Goal: Task Accomplishment & Management: Complete application form

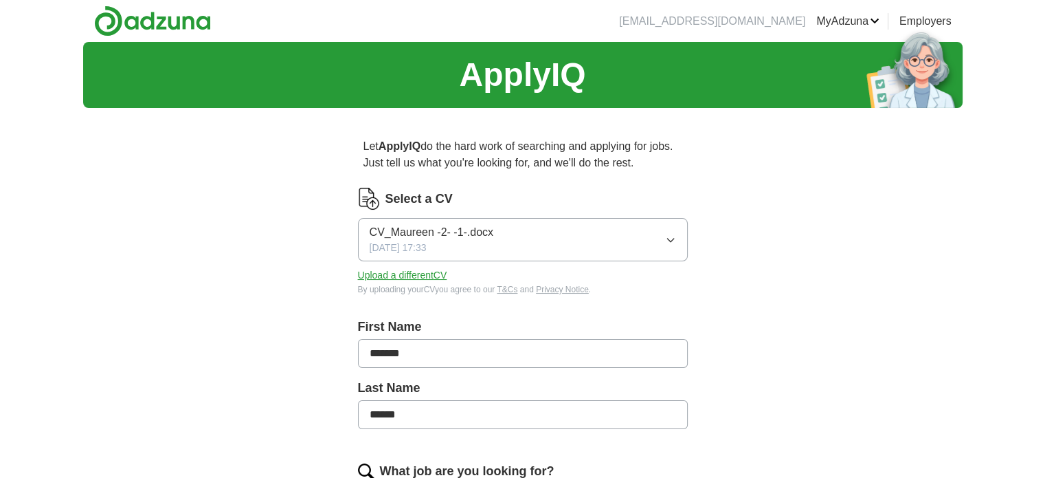
click at [669, 238] on icon "button" at bounding box center [670, 239] width 11 height 11
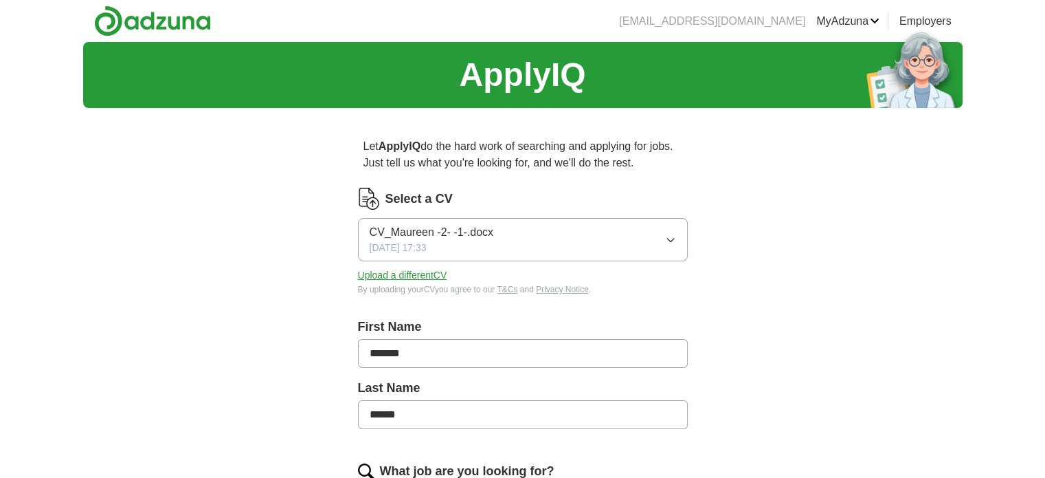
click at [398, 274] on button "Upload a different CV" at bounding box center [402, 275] width 89 height 14
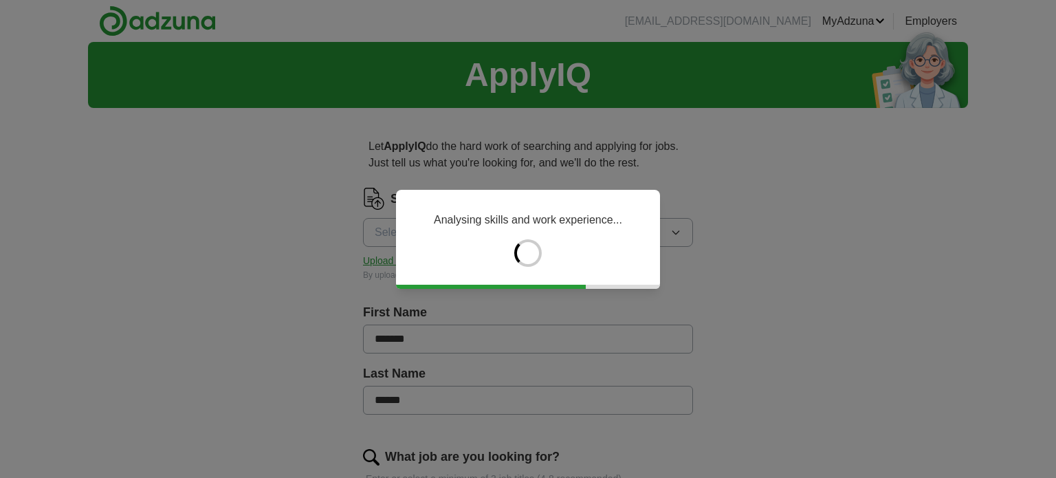
click at [414, 216] on div "Analysing skills and work experience..." at bounding box center [528, 239] width 264 height 99
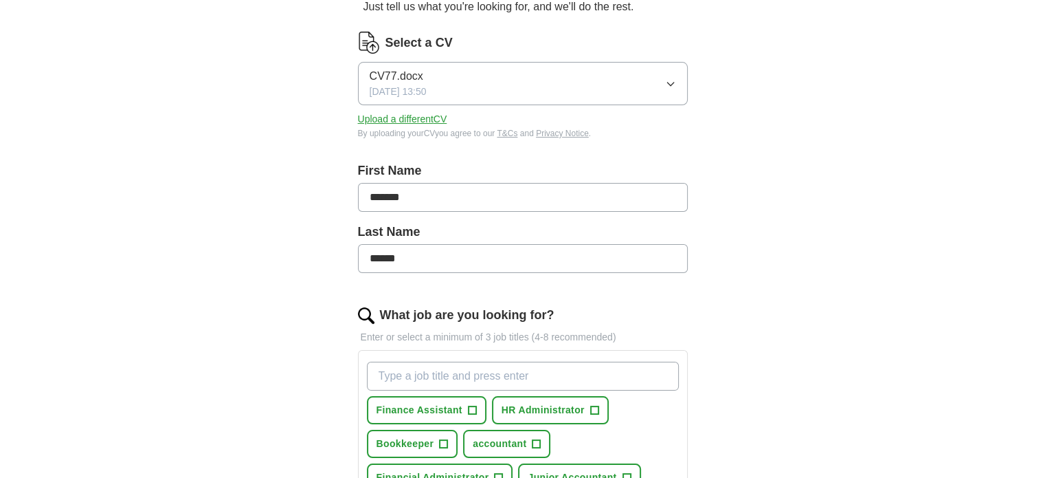
scroll to position [275, 0]
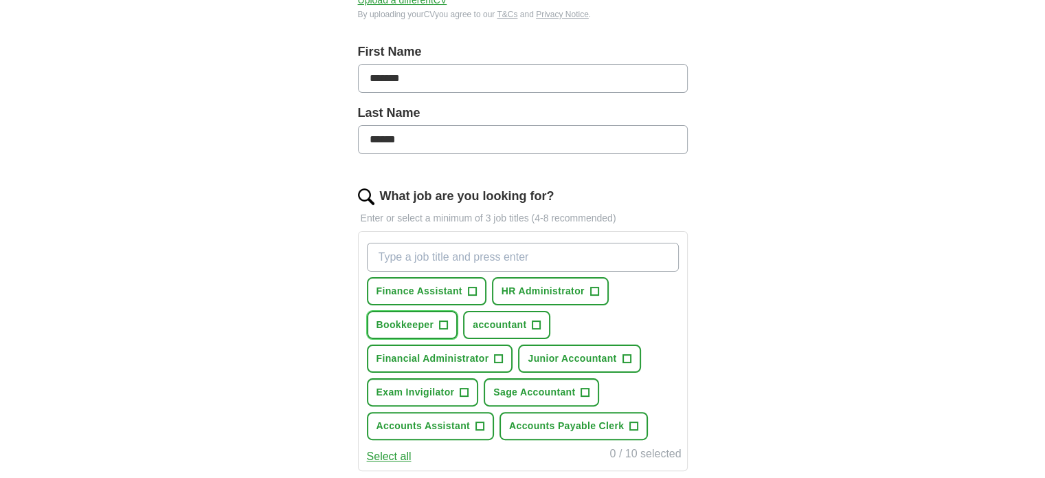
click at [448, 324] on button "Bookkeeper +" at bounding box center [412, 325] width 91 height 28
click at [456, 390] on button "Exam Invigilator +" at bounding box center [423, 392] width 112 height 28
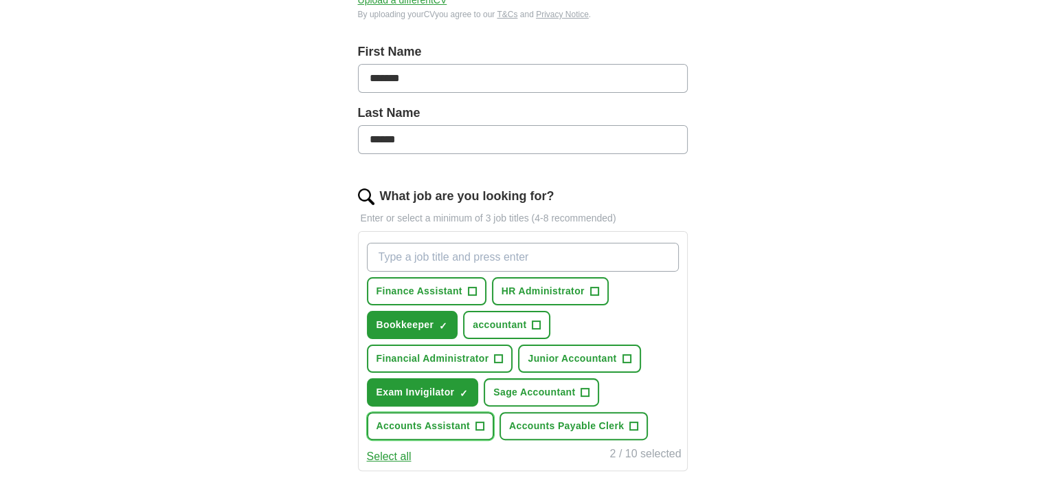
click at [482, 421] on span "+" at bounding box center [480, 426] width 8 height 11
click at [563, 249] on input "What job are you looking for?" at bounding box center [523, 257] width 312 height 29
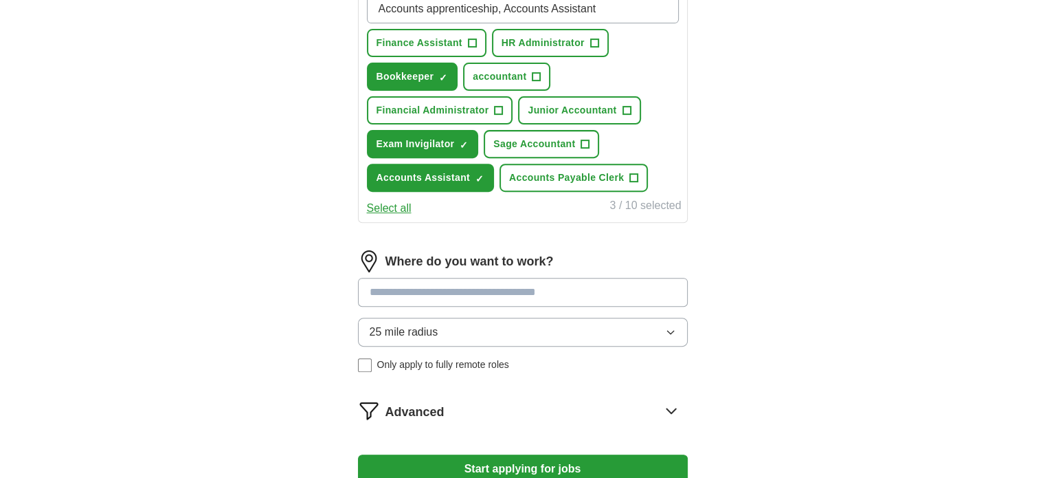
scroll to position [531, 0]
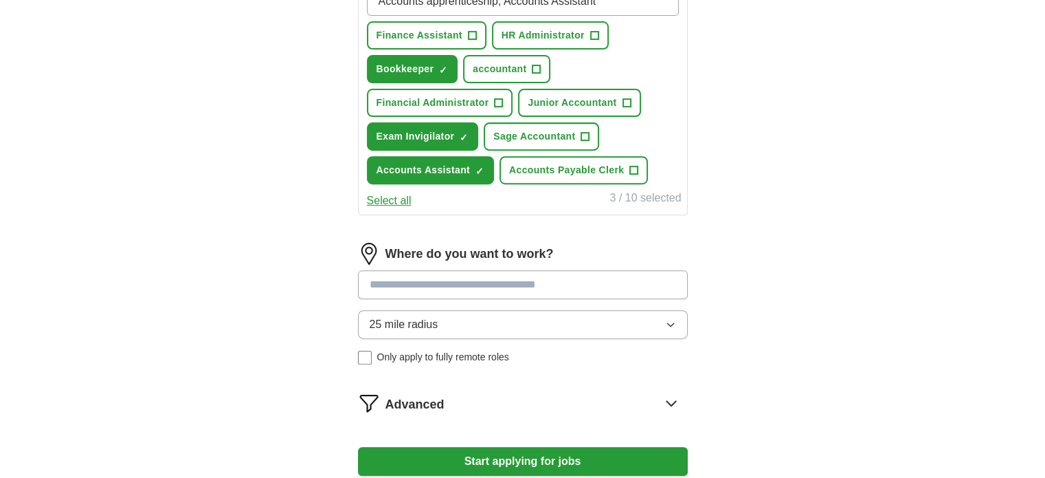
type input "Accounts apprenticeship, Accounts Assistant"
click at [577, 280] on input at bounding box center [523, 284] width 330 height 29
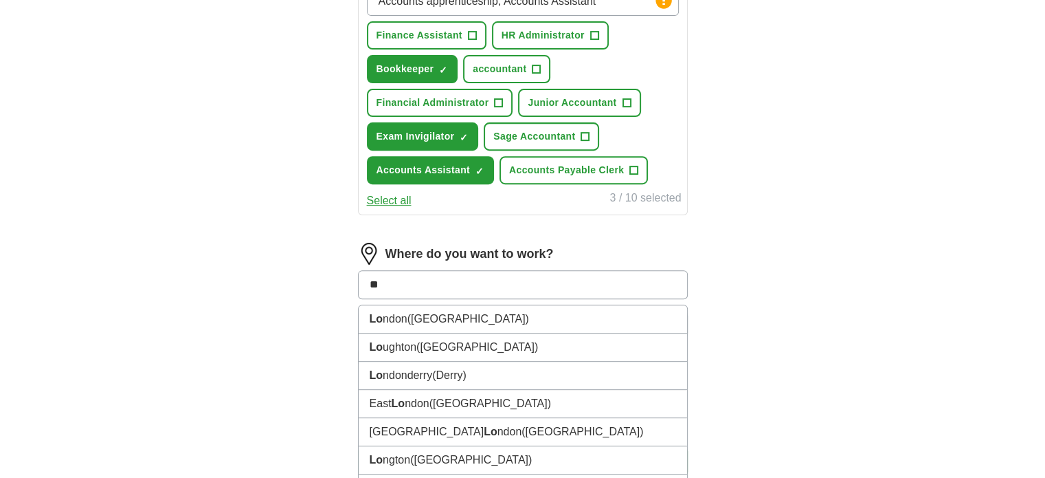
type input "***"
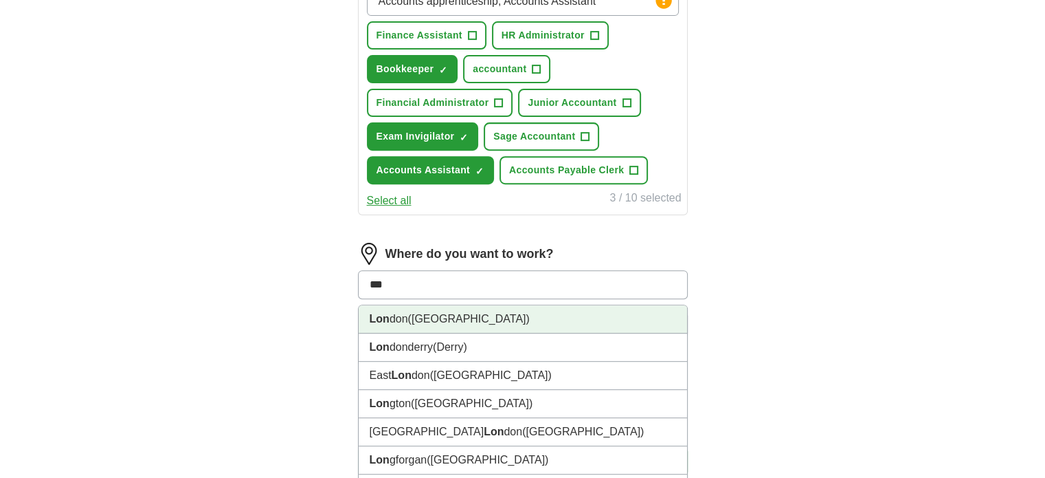
click at [520, 305] on li "Lon don ([GEOGRAPHIC_DATA])" at bounding box center [523, 319] width 329 height 28
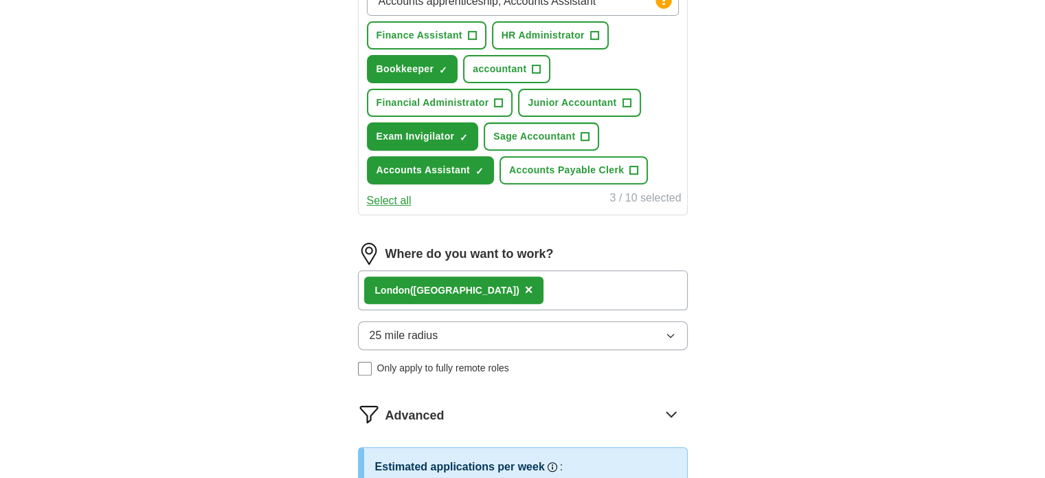
click at [668, 332] on icon "button" at bounding box center [670, 335] width 11 height 11
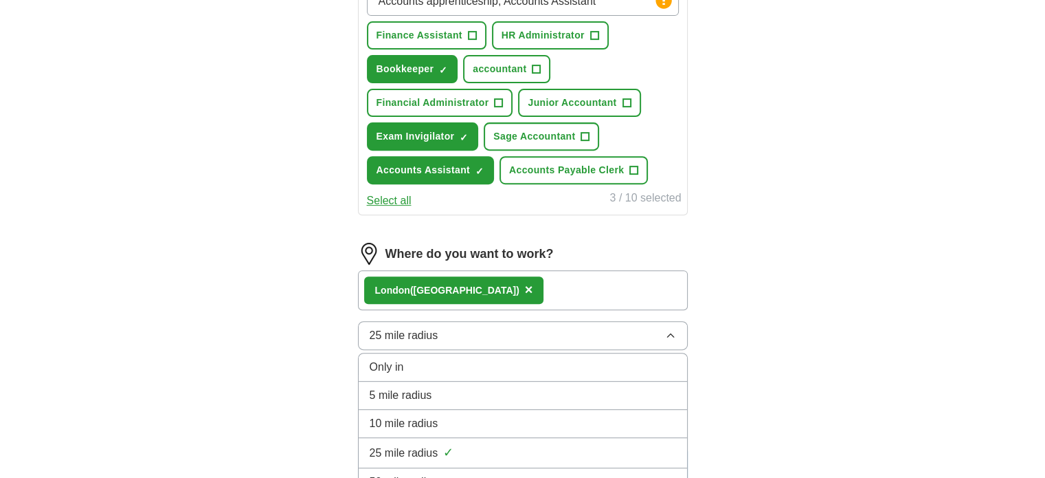
click at [598, 387] on div "5 mile radius" at bounding box center [523, 395] width 307 height 16
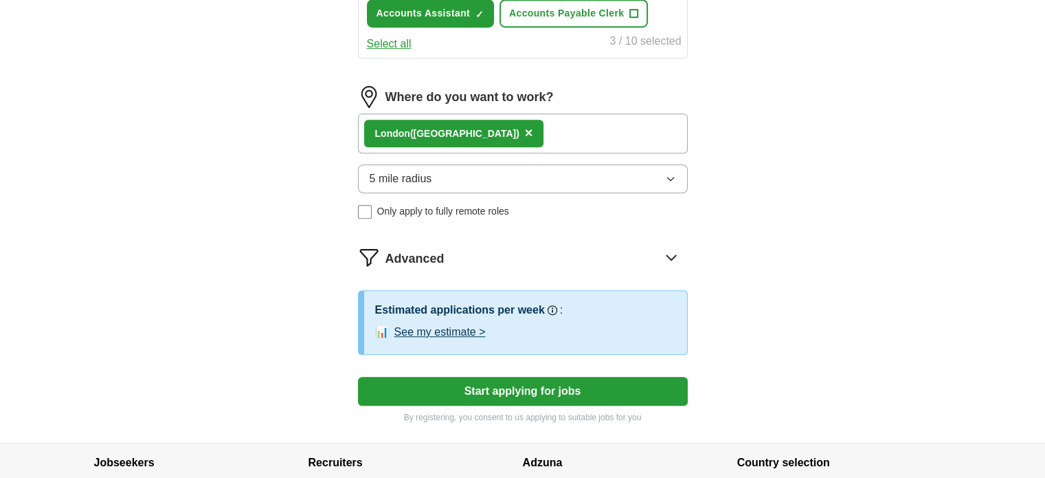
scroll to position [715, 0]
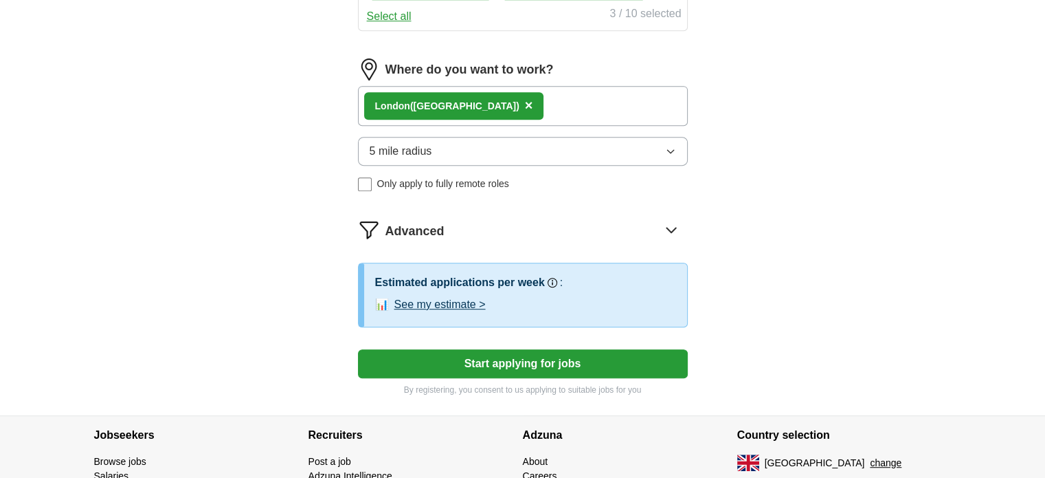
click at [531, 354] on button "Start applying for jobs" at bounding box center [523, 363] width 330 height 29
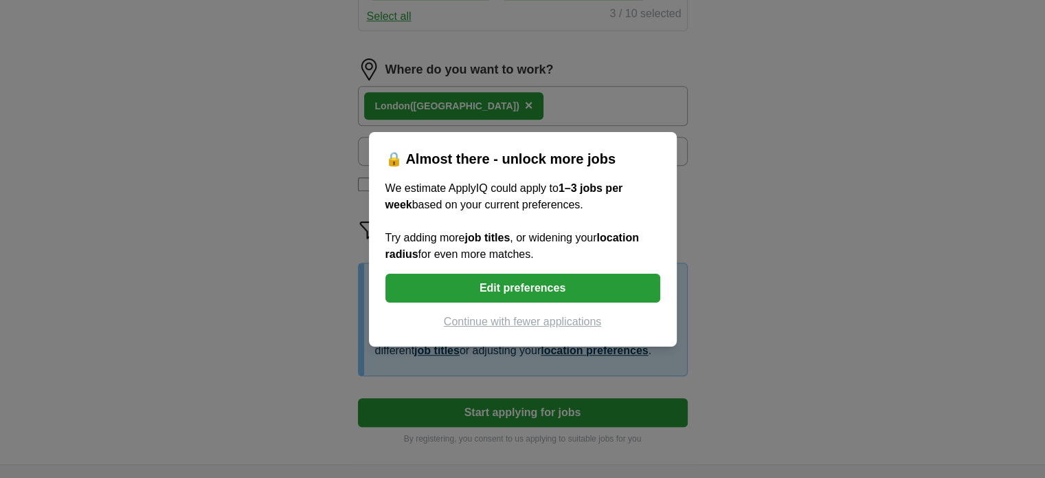
click at [495, 318] on button "Continue with fewer applications" at bounding box center [523, 321] width 275 height 16
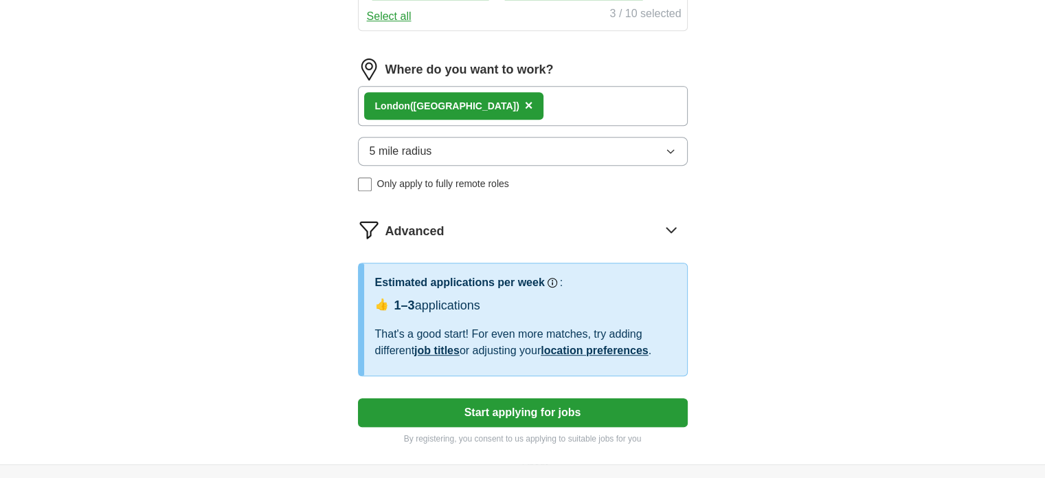
select select "**"
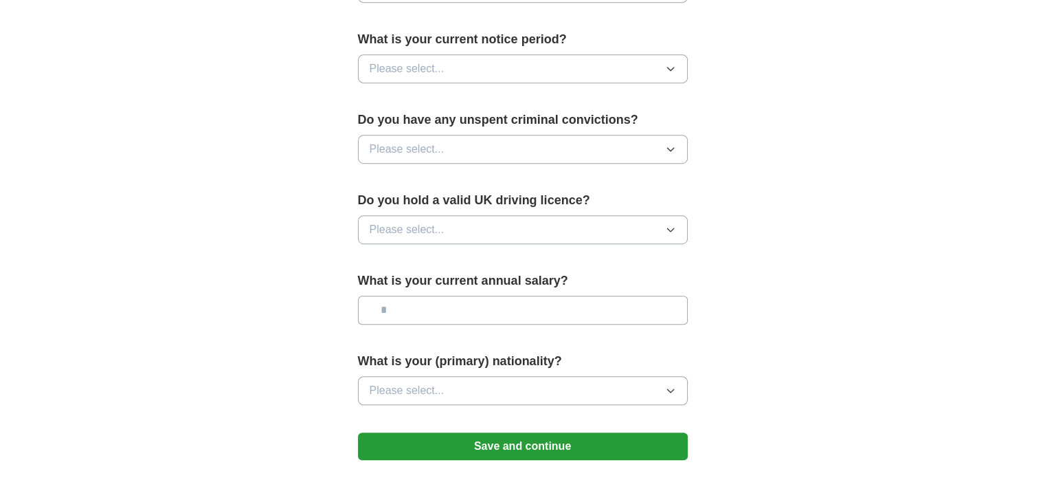
scroll to position [843, 0]
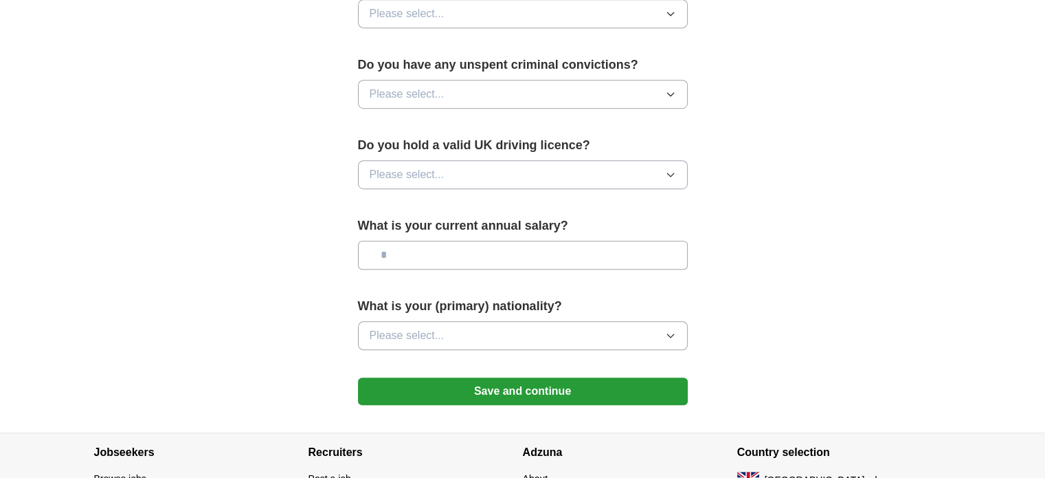
click at [669, 173] on icon "button" at bounding box center [670, 174] width 6 height 3
click at [656, 227] on div "No" at bounding box center [523, 234] width 307 height 16
click at [675, 91] on icon "button" at bounding box center [670, 94] width 11 height 11
click at [671, 146] on div "No" at bounding box center [523, 154] width 307 height 16
click at [687, 181] on button "No" at bounding box center [523, 174] width 330 height 29
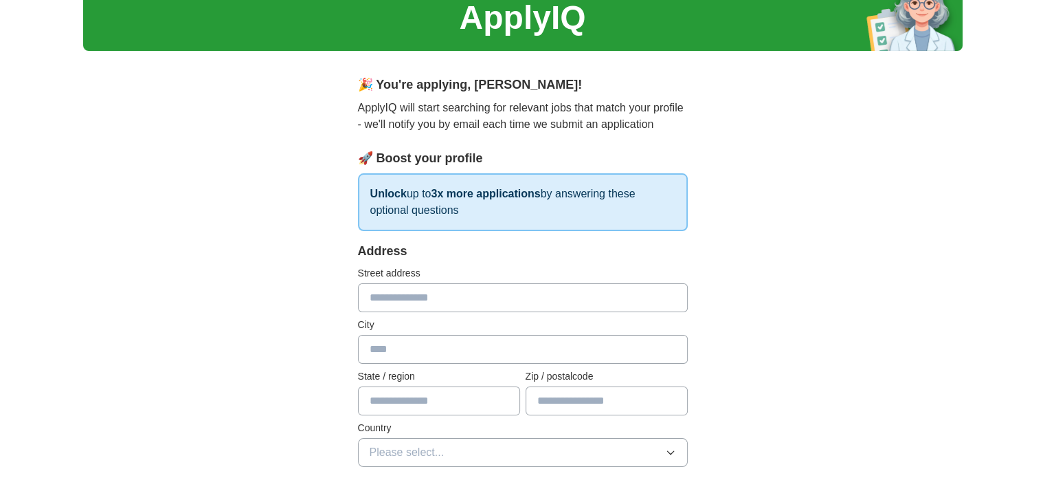
scroll to position [0, 0]
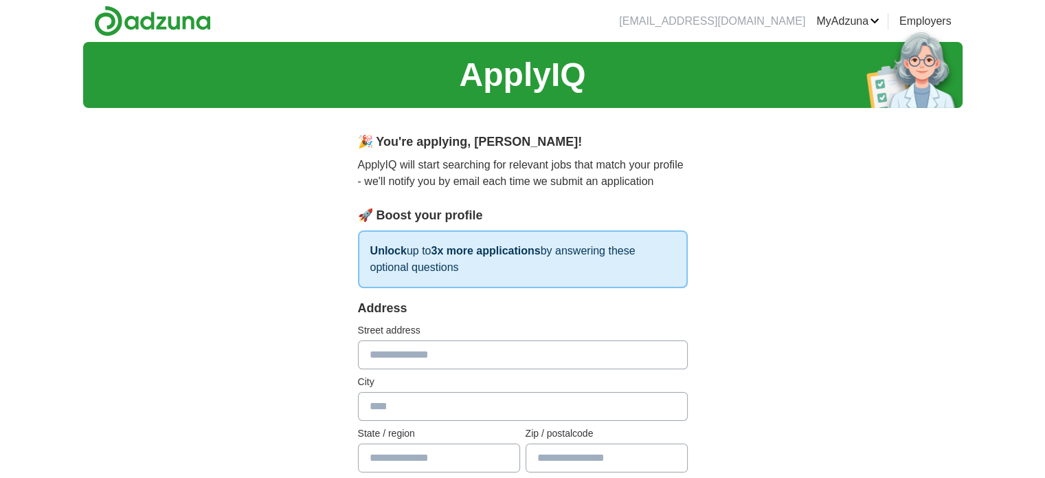
click at [698, 3] on header "[EMAIL_ADDRESS][DOMAIN_NAME] [GEOGRAPHIC_DATA] Alerts Favourites CVs ApplyIQ Pr…" at bounding box center [523, 21] width 880 height 42
click at [0, 0] on link "Logout" at bounding box center [0, 0] width 0 height 0
